Goal: Task Accomplishment & Management: Use online tool/utility

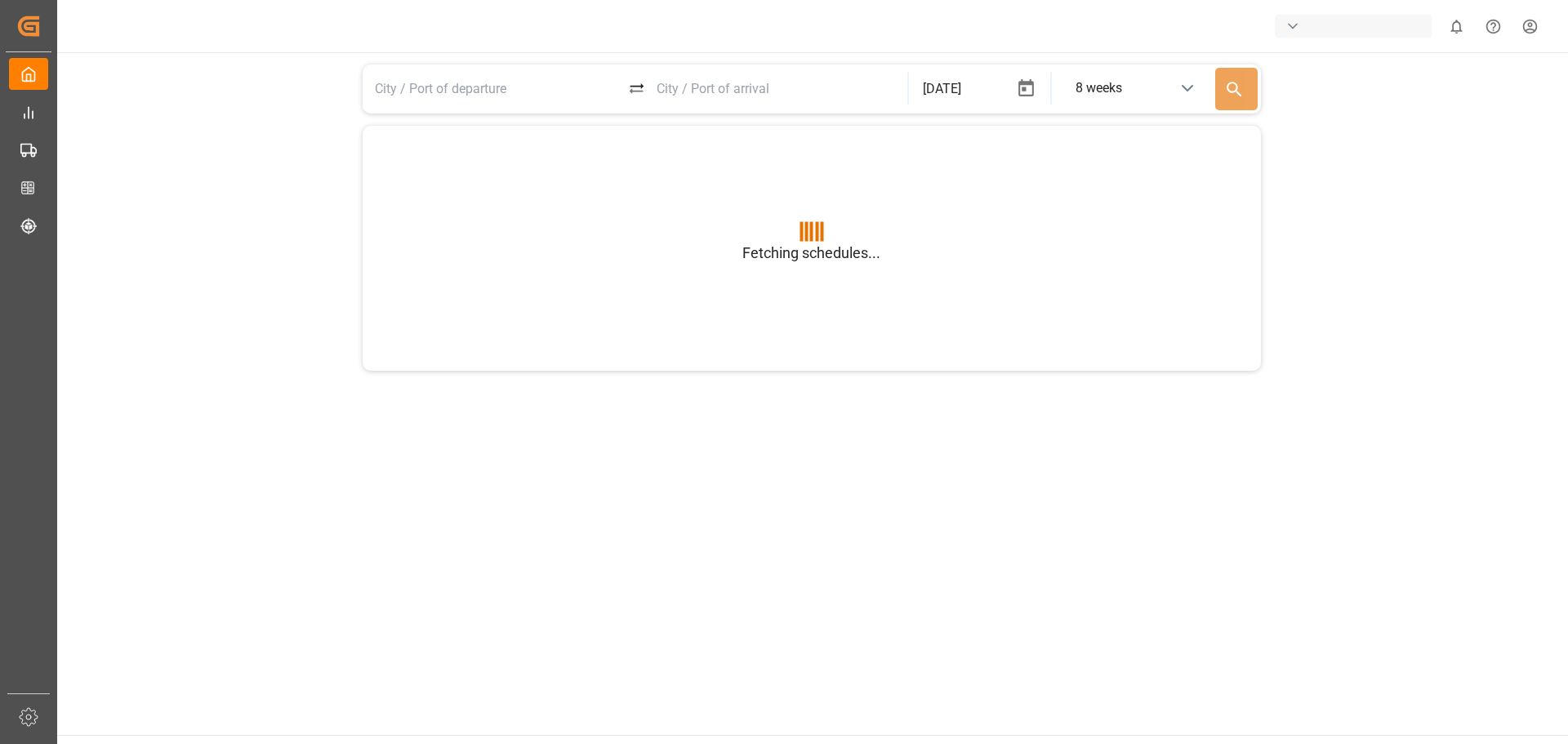
type input "BEANR"
type input "USGXX"
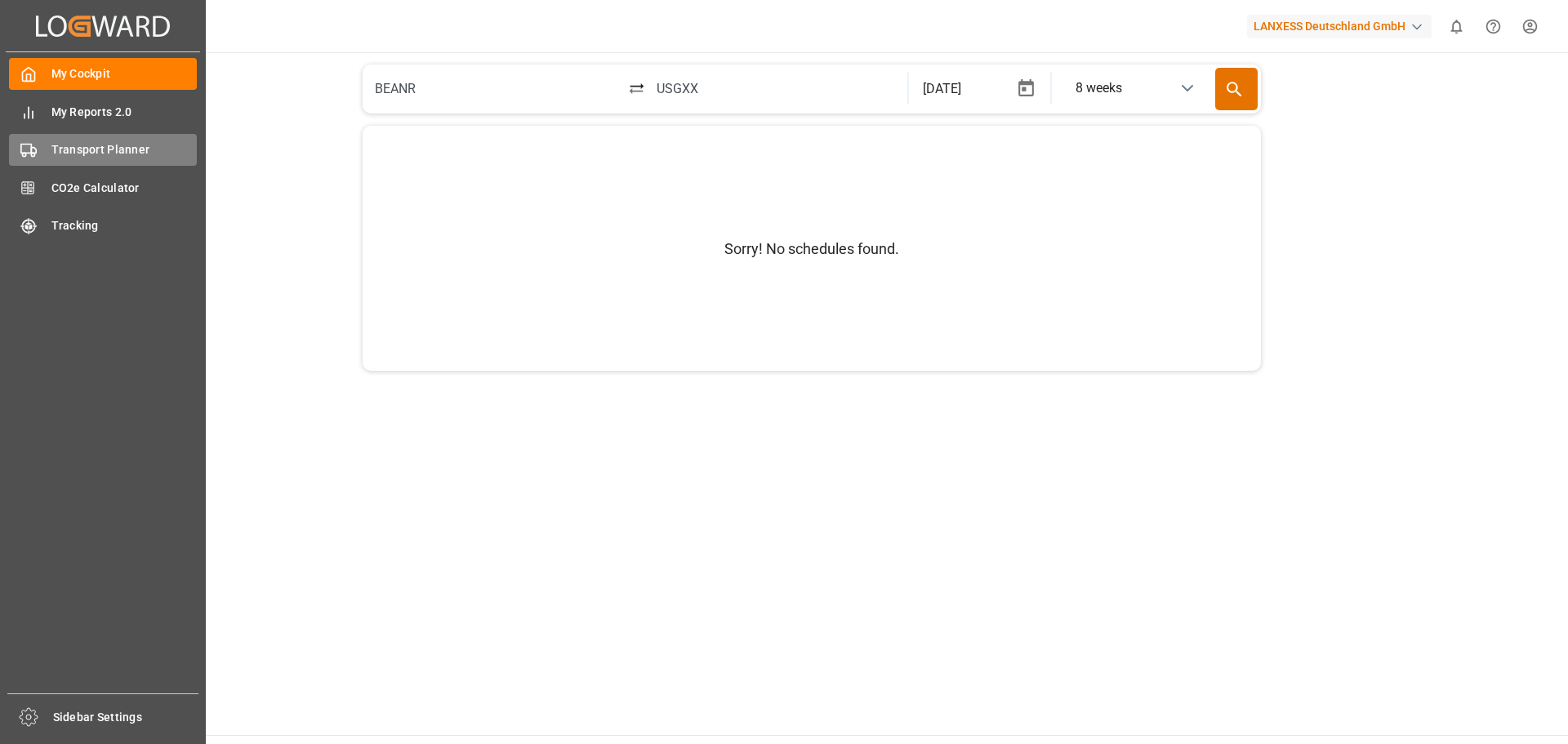
click at [107, 149] on span "Transport Planner" at bounding box center [125, 149] width 146 height 17
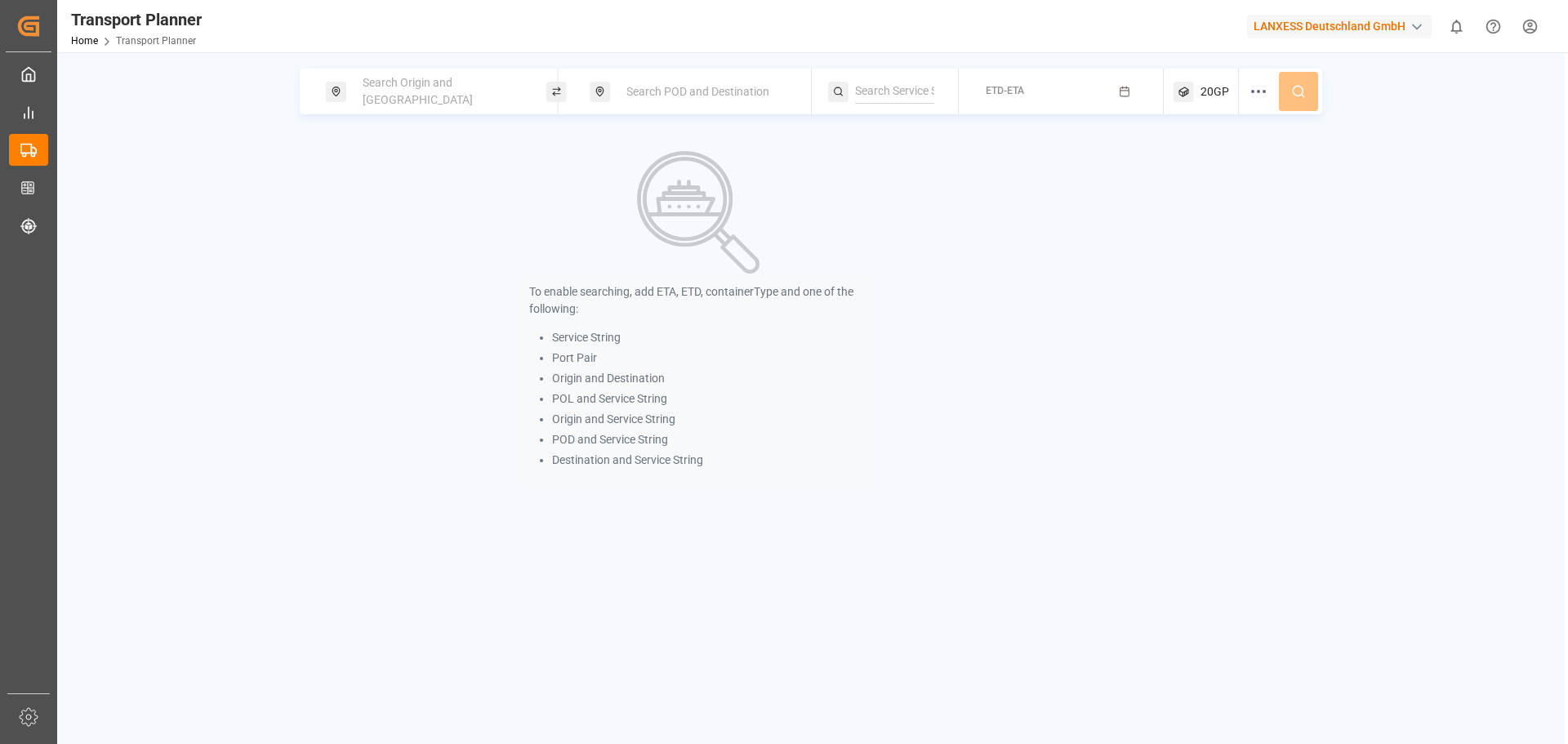
click at [508, 93] on div "Search Origin and [GEOGRAPHIC_DATA]" at bounding box center [441, 92] width 177 height 48
click at [430, 210] on input at bounding box center [427, 223] width 164 height 25
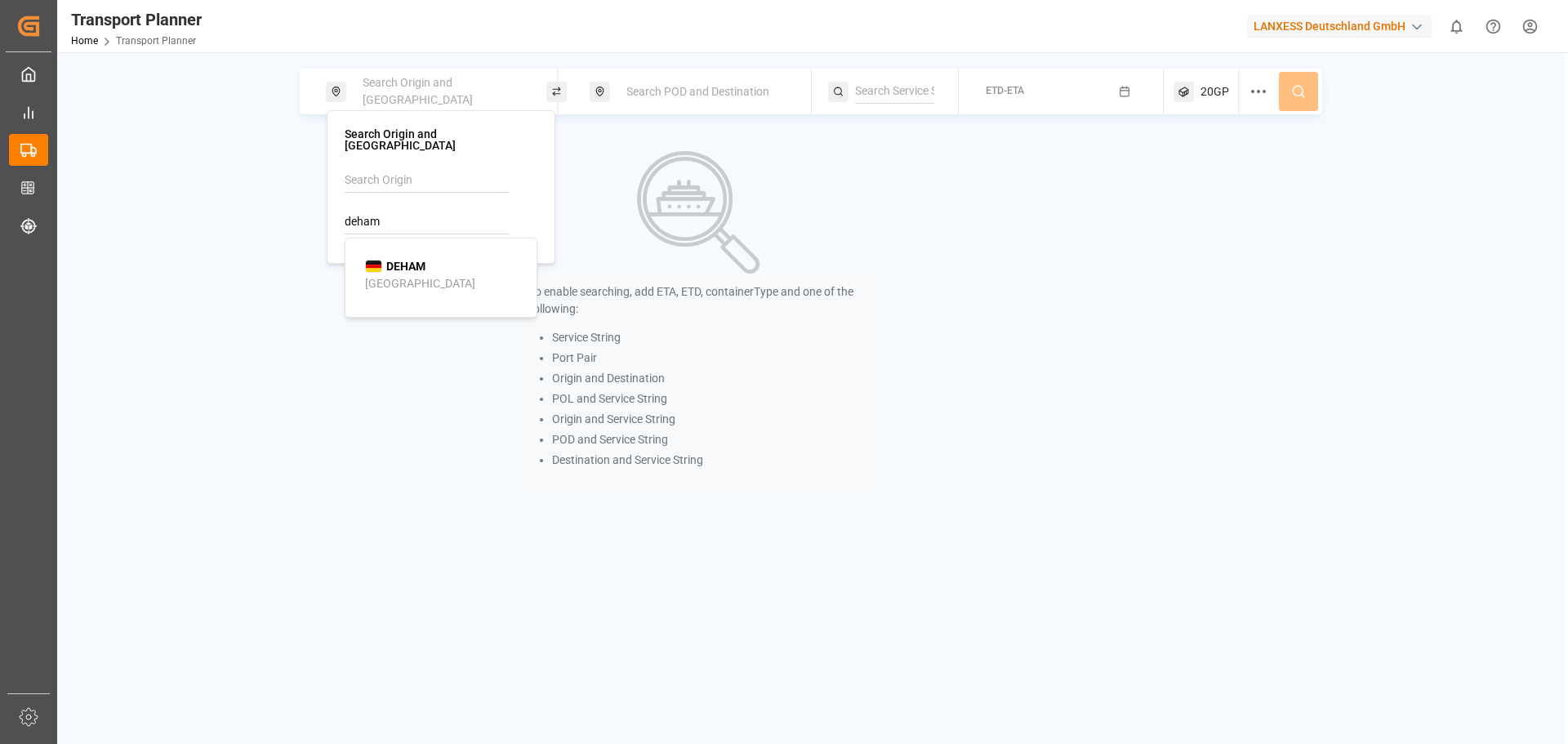
click at [412, 275] on div "[GEOGRAPHIC_DATA]" at bounding box center [420, 283] width 110 height 17
type input "DEHAM"
click at [669, 94] on span "Search POD and Destination" at bounding box center [698, 91] width 143 height 13
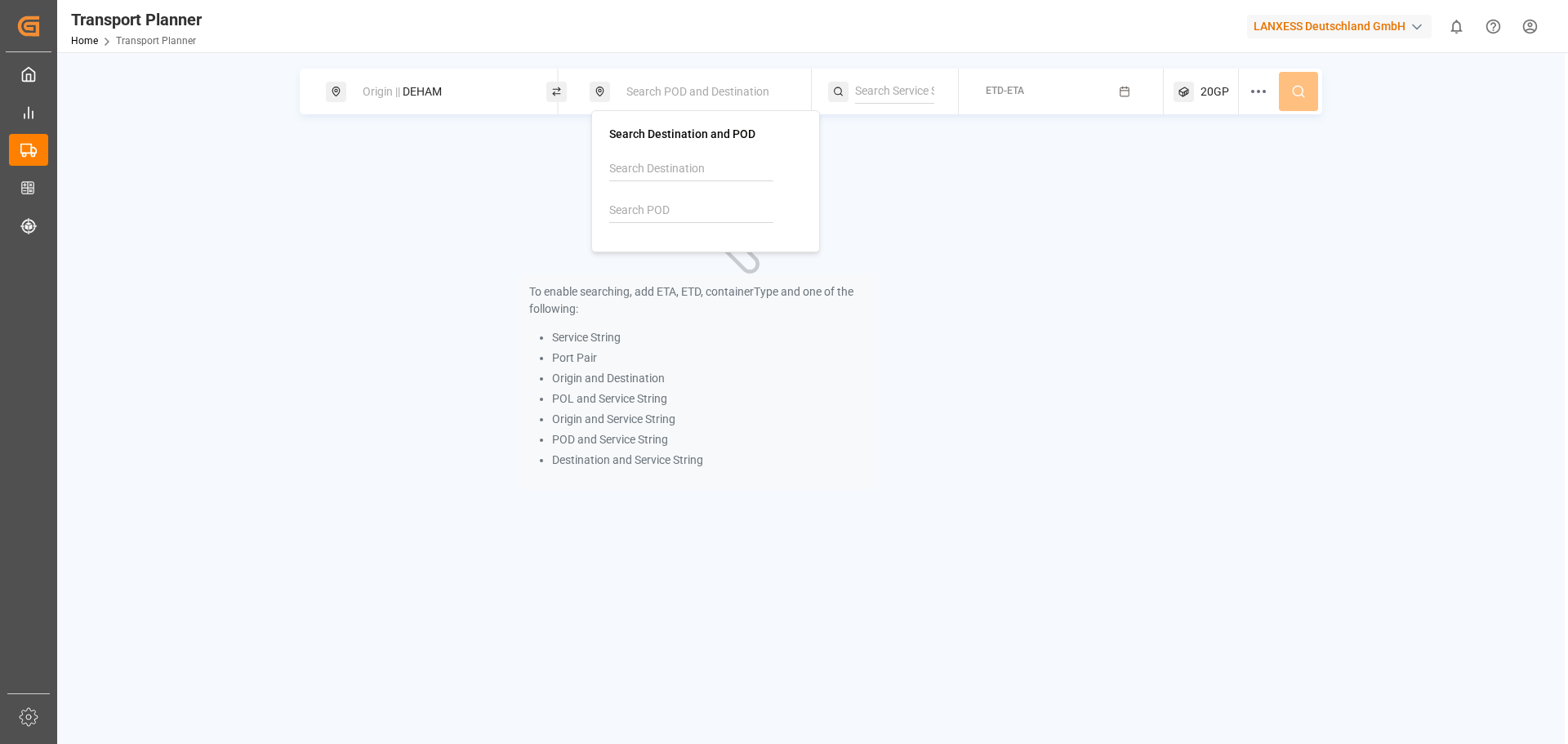
click at [621, 209] on input at bounding box center [692, 211] width 164 height 25
click at [653, 264] on div "Cát Lái" at bounding box center [648, 272] width 36 height 17
type input "VNCLI"
click at [1024, 86] on span "ETD-ETA" at bounding box center [1005, 90] width 39 height 11
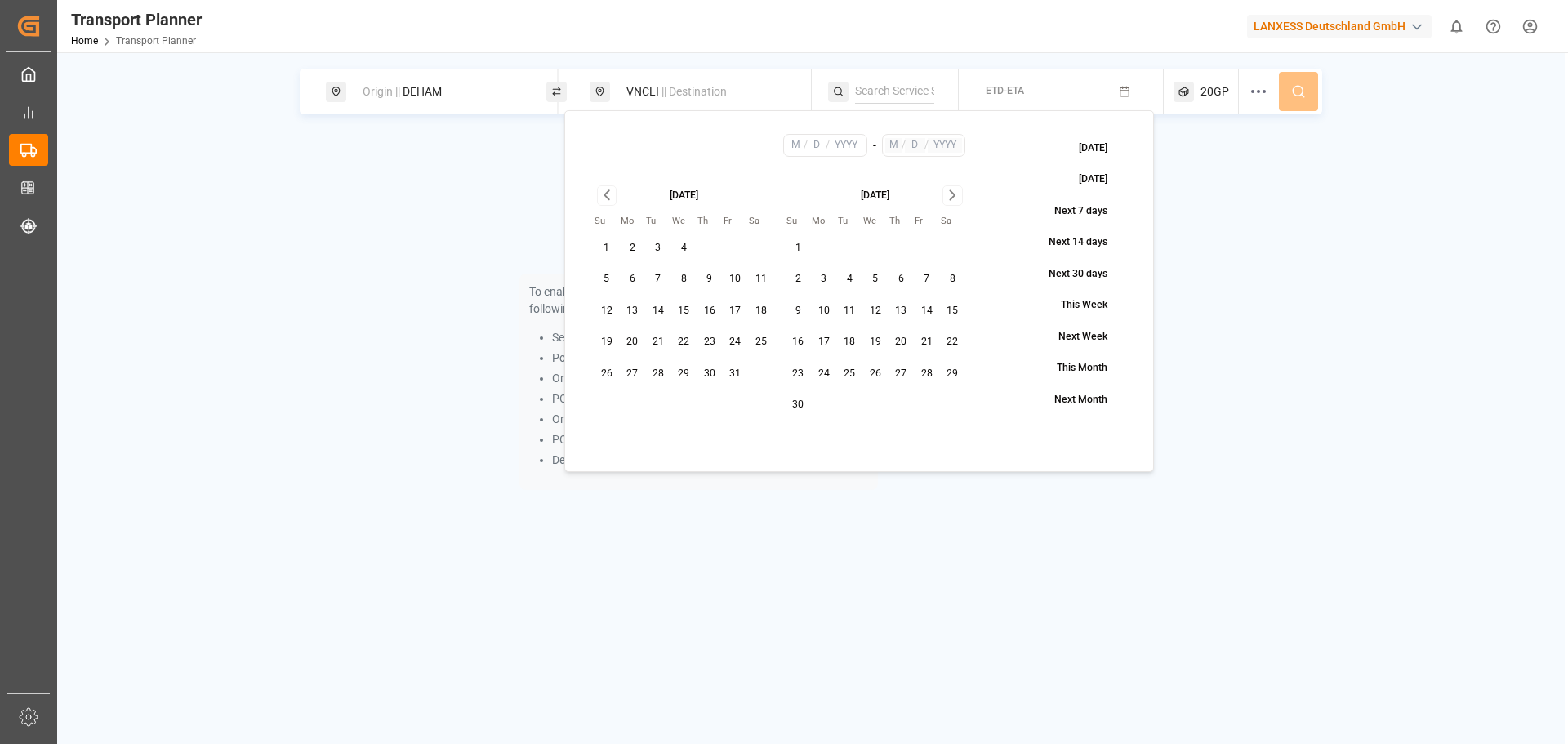
click at [634, 344] on button "20" at bounding box center [633, 342] width 26 height 26
type input "10"
type input "20"
type input "2025"
click at [950, 187] on icon "Go to next month" at bounding box center [952, 195] width 19 height 20
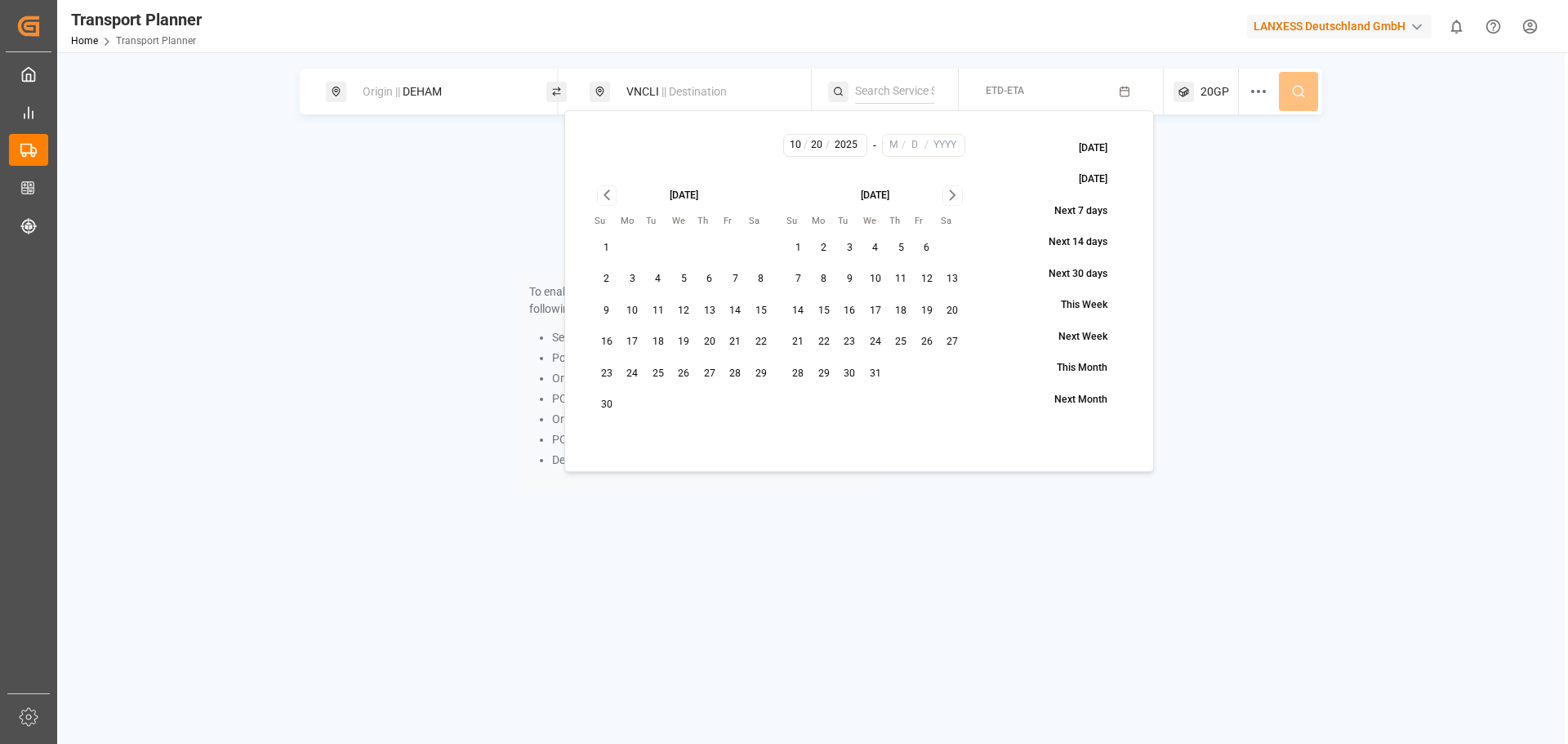
click at [875, 371] on button "31" at bounding box center [876, 374] width 26 height 26
type input "12"
type input "31"
type input "2025"
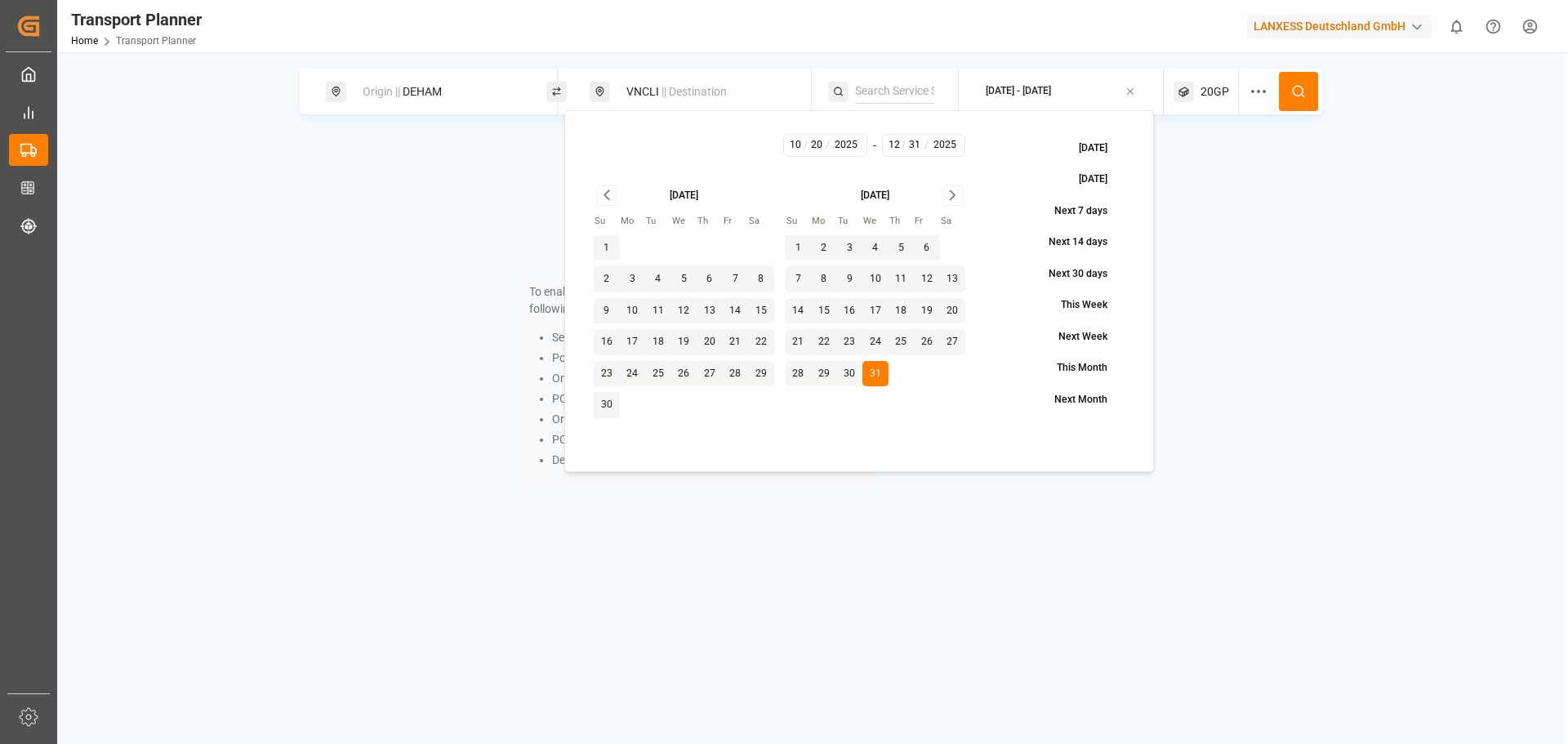
click at [1307, 87] on button at bounding box center [1299, 92] width 39 height 39
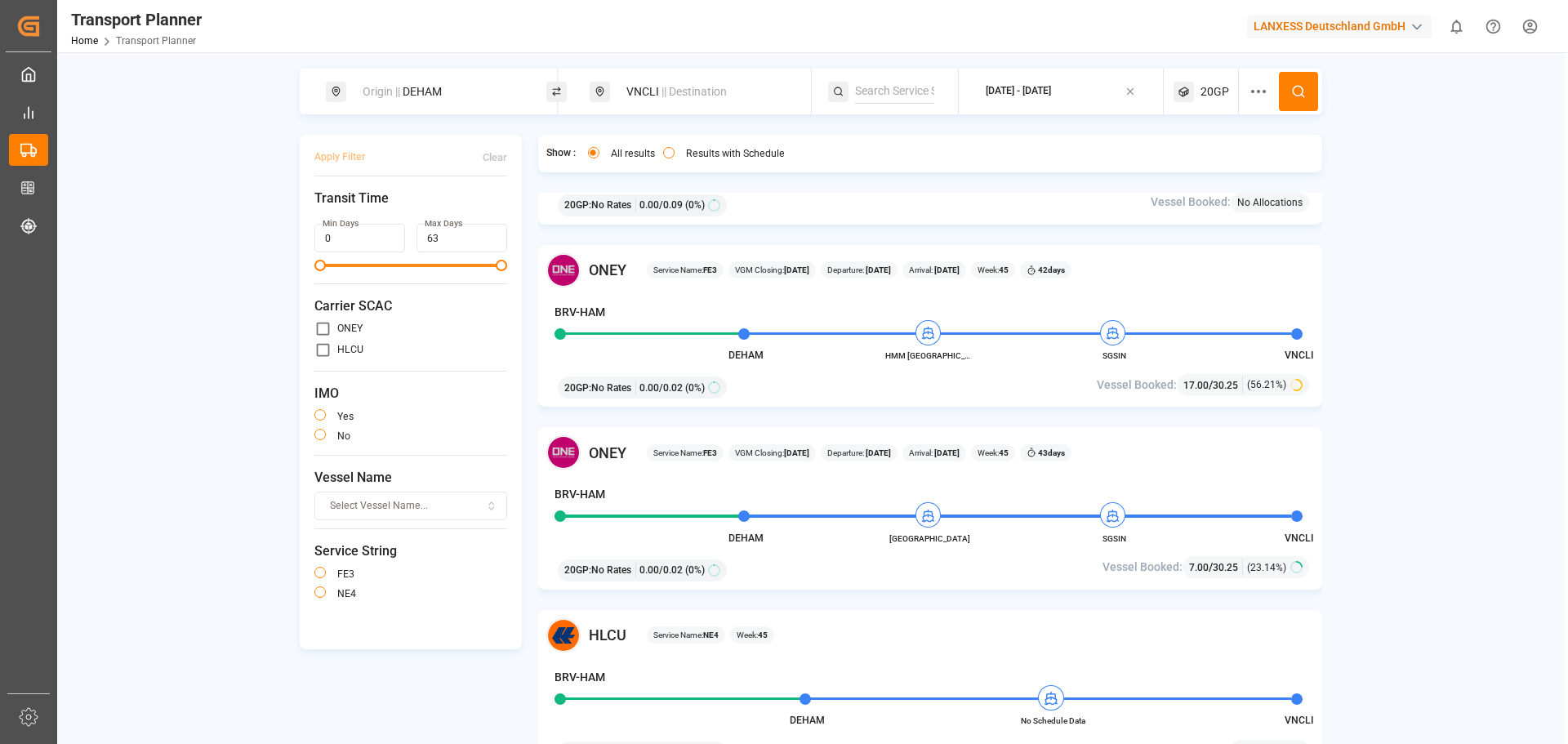
scroll to position [1225, 0]
click at [682, 94] on span "|| Destination" at bounding box center [694, 91] width 66 height 13
click at [676, 203] on input "VNCLI" at bounding box center [692, 211] width 164 height 25
click at [774, 210] on icon at bounding box center [779, 212] width 11 height 11
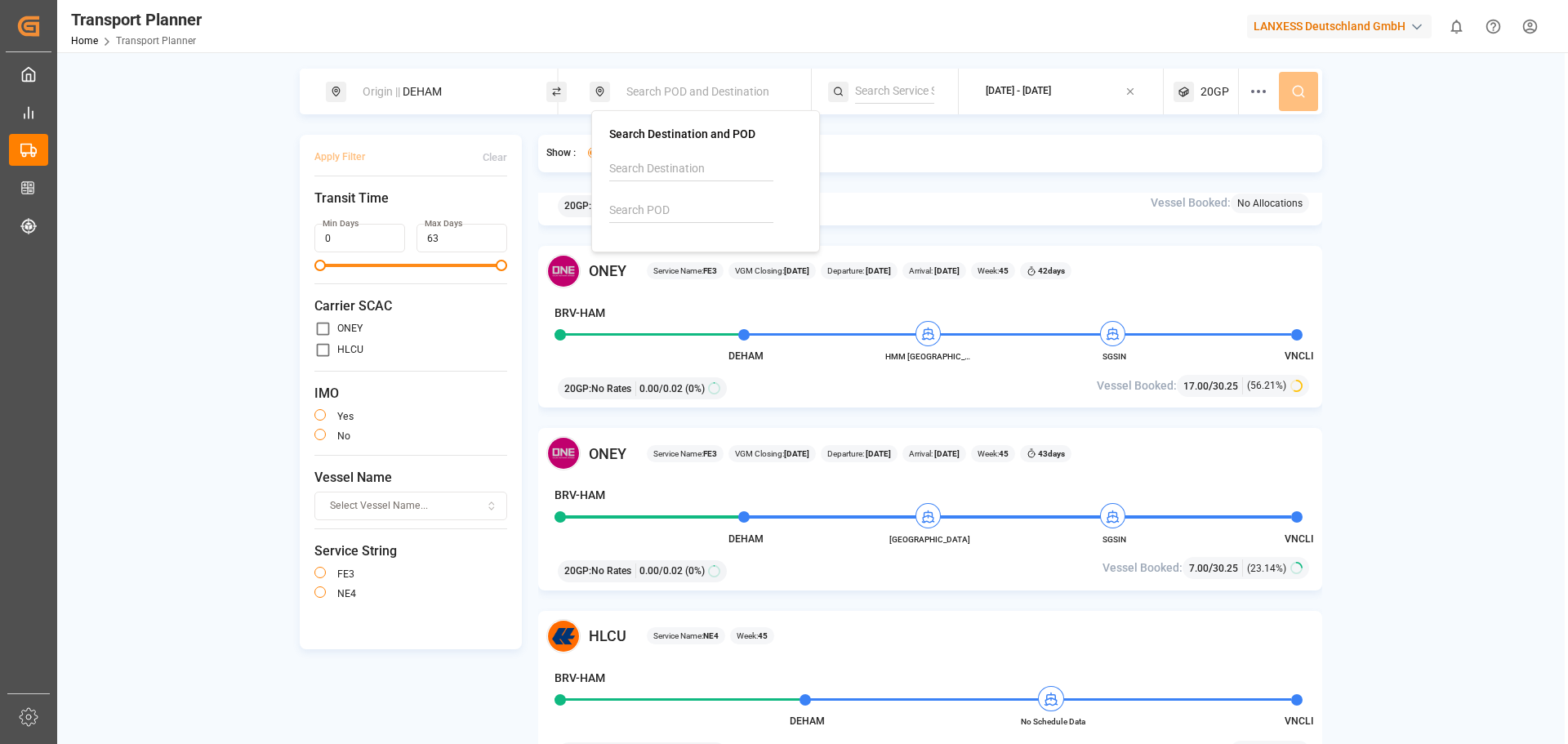
click at [719, 210] on input at bounding box center [692, 211] width 164 height 25
drag, startPoint x: 697, startPoint y: 258, endPoint x: 764, endPoint y: 267, distance: 67.6
click at [698, 258] on div "VNSGN [GEOGRAPHIC_DATA]" at bounding box center [709, 264] width 159 height 34
type input "VNSGN"
click at [1288, 87] on button at bounding box center [1299, 92] width 39 height 39
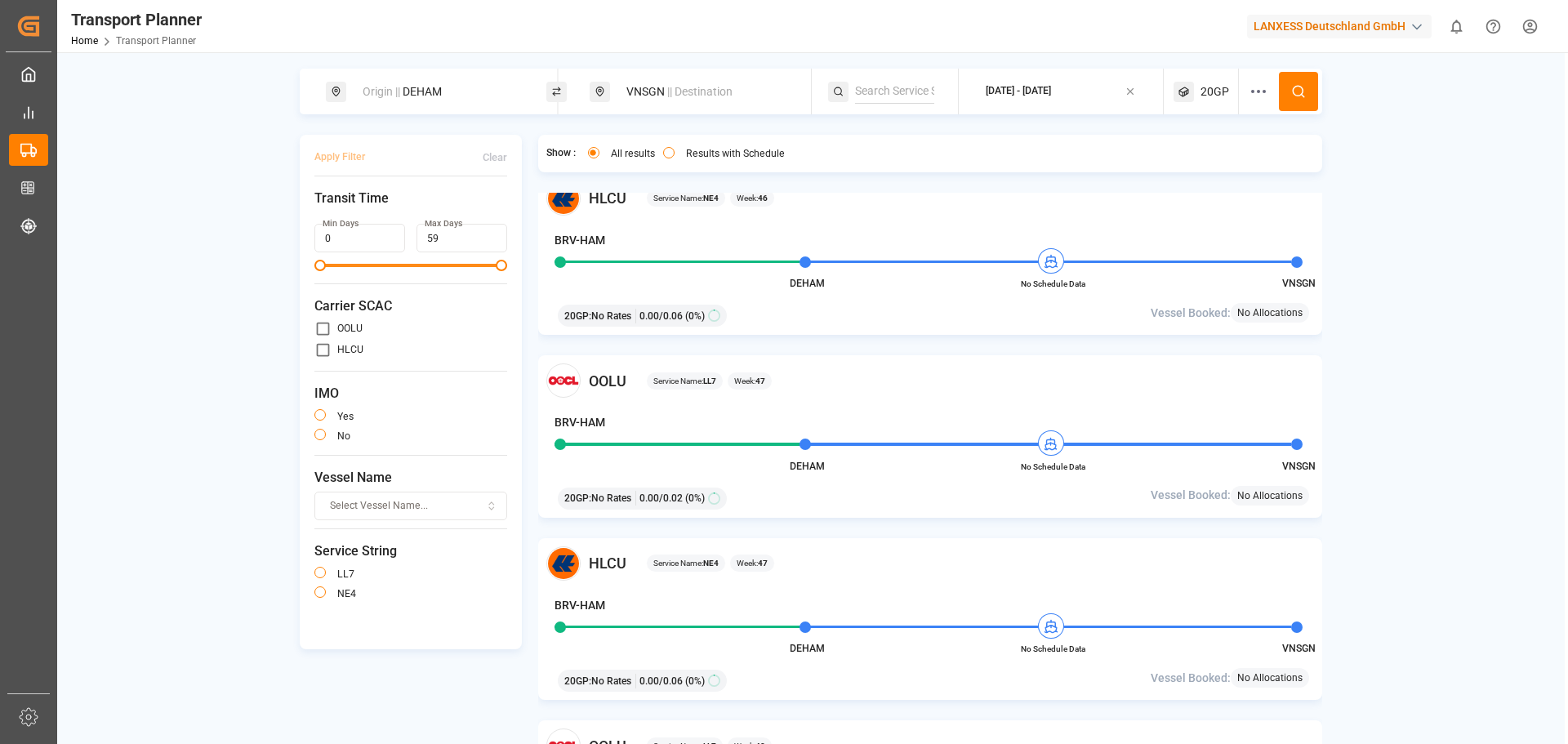
scroll to position [1797, 0]
